Goal: Information Seeking & Learning: Find specific page/section

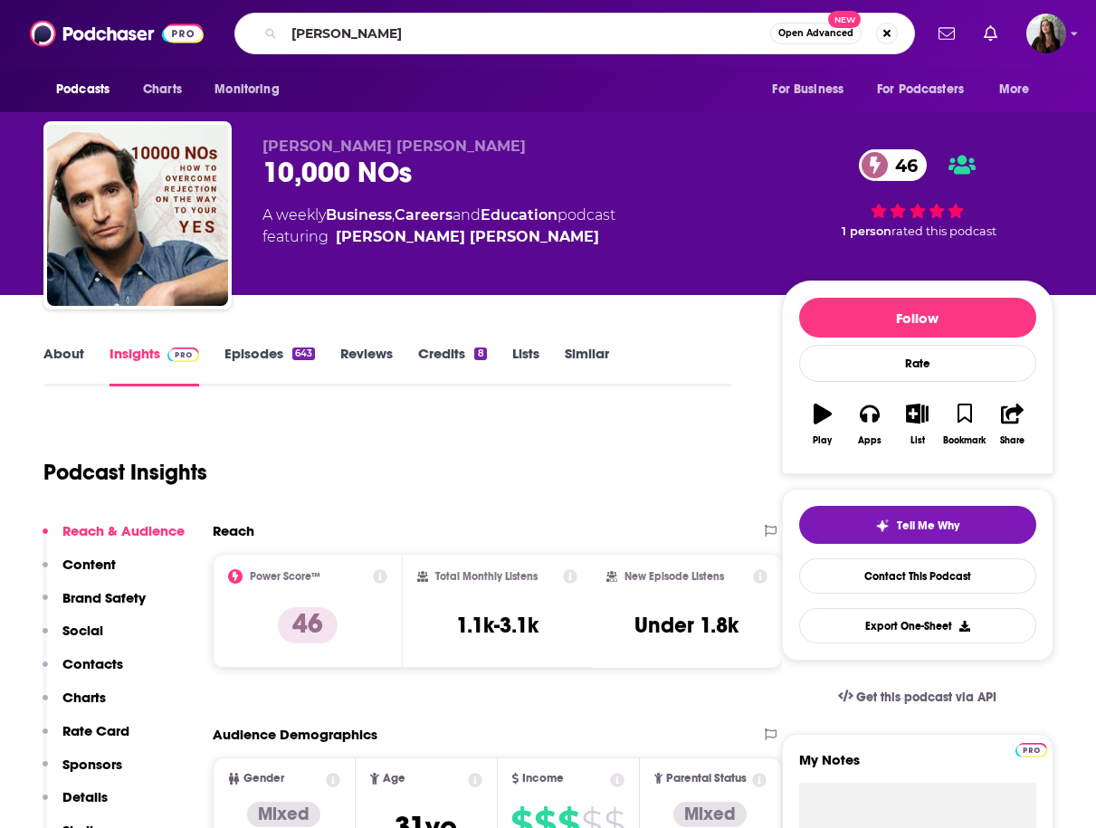
type input "[PERSON_NAME]"
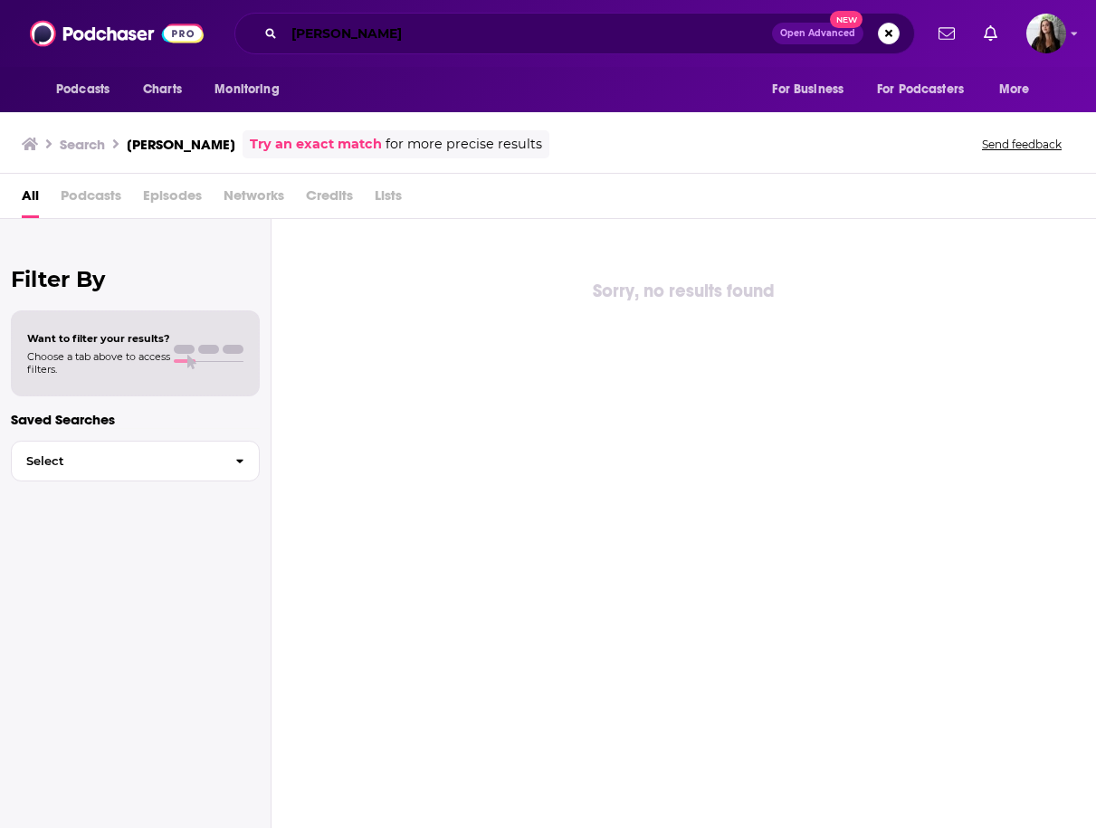
click at [330, 36] on input "[PERSON_NAME]" at bounding box center [528, 33] width 488 height 29
click at [376, 41] on input "[PERSON_NAME]" at bounding box center [528, 33] width 488 height 29
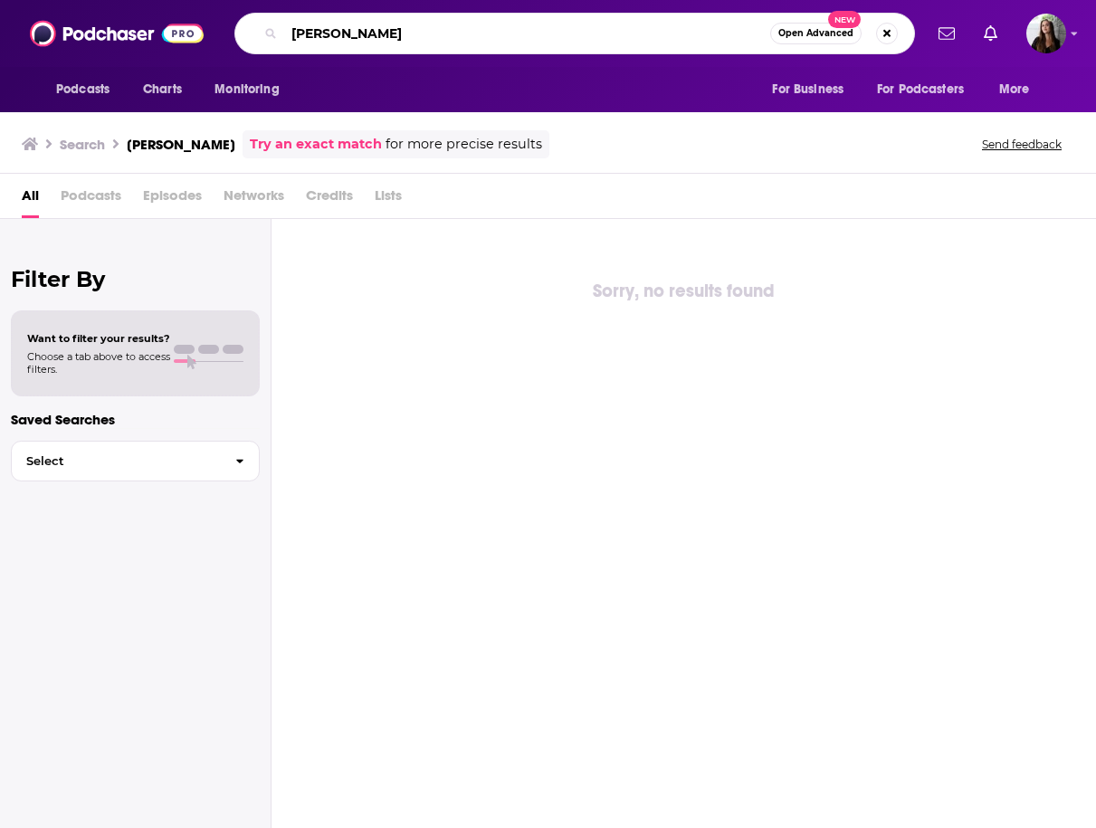
drag, startPoint x: 376, startPoint y: 41, endPoint x: 365, endPoint y: 41, distance: 10.9
click at [372, 41] on input "[PERSON_NAME]" at bounding box center [527, 33] width 486 height 29
click at [365, 41] on input "[PERSON_NAME]" at bounding box center [527, 33] width 486 height 29
drag, startPoint x: 379, startPoint y: 31, endPoint x: 329, endPoint y: 29, distance: 49.8
click at [329, 29] on input "[PERSON_NAME]" at bounding box center [527, 33] width 486 height 29
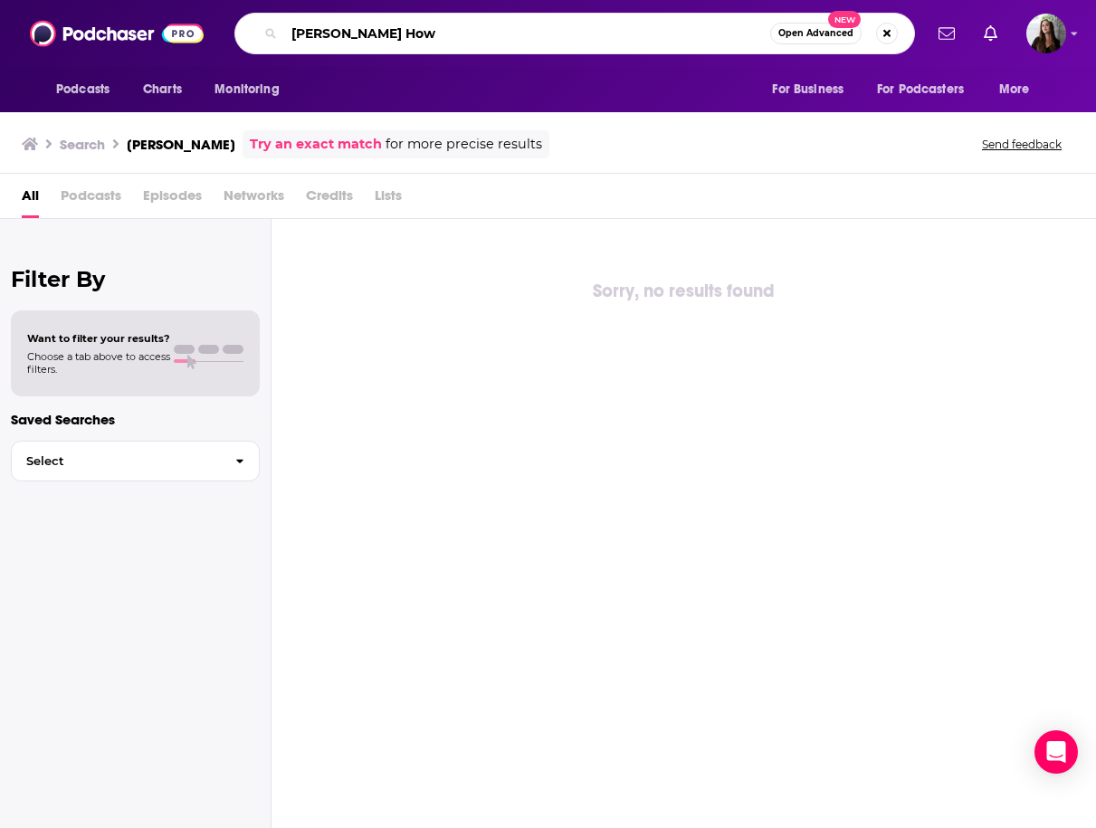
type input "[PERSON_NAME] How"
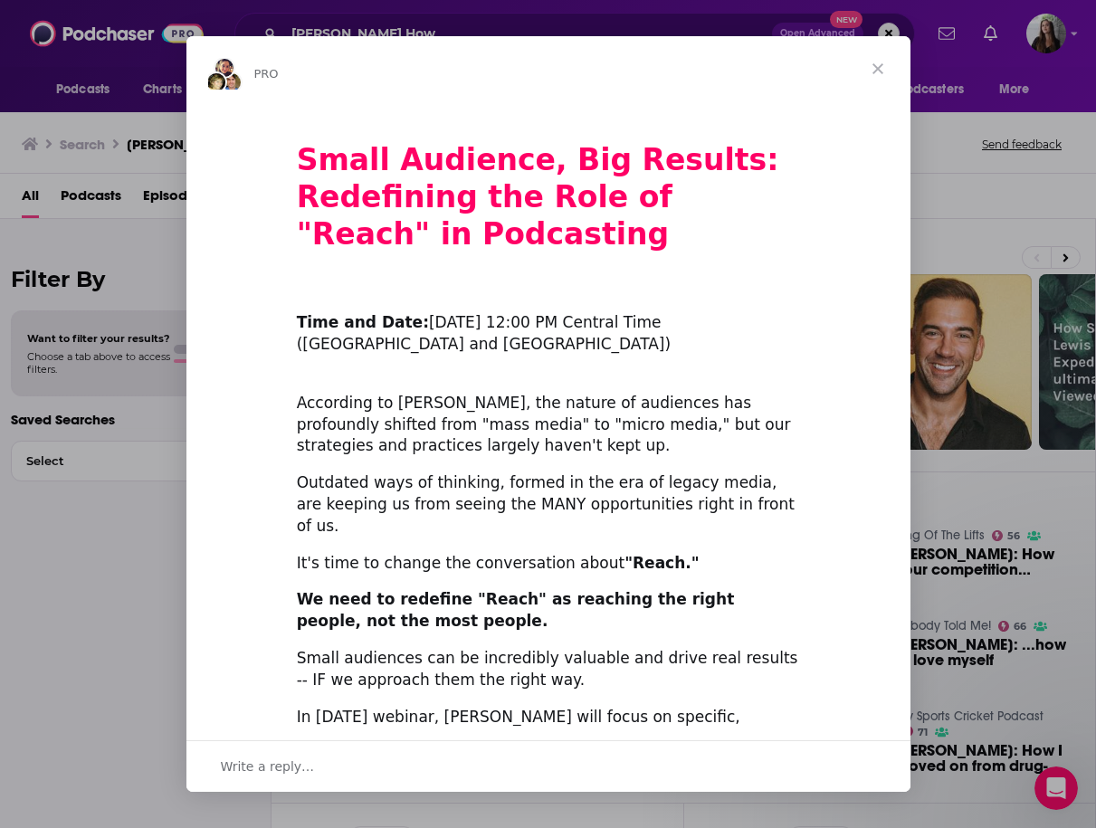
click at [872, 63] on span "Close" at bounding box center [877, 68] width 65 height 65
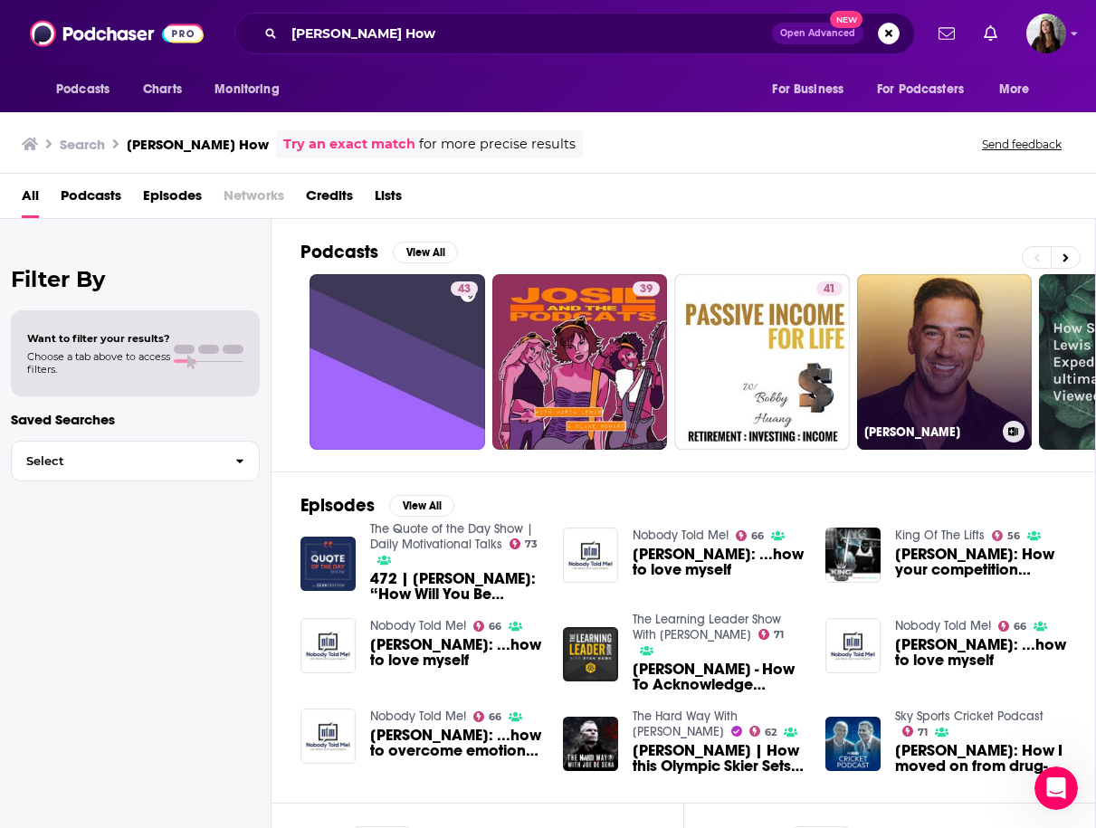
click at [893, 405] on link "[PERSON_NAME]" at bounding box center [945, 362] width 176 height 176
